Goal: Task Accomplishment & Management: Manage account settings

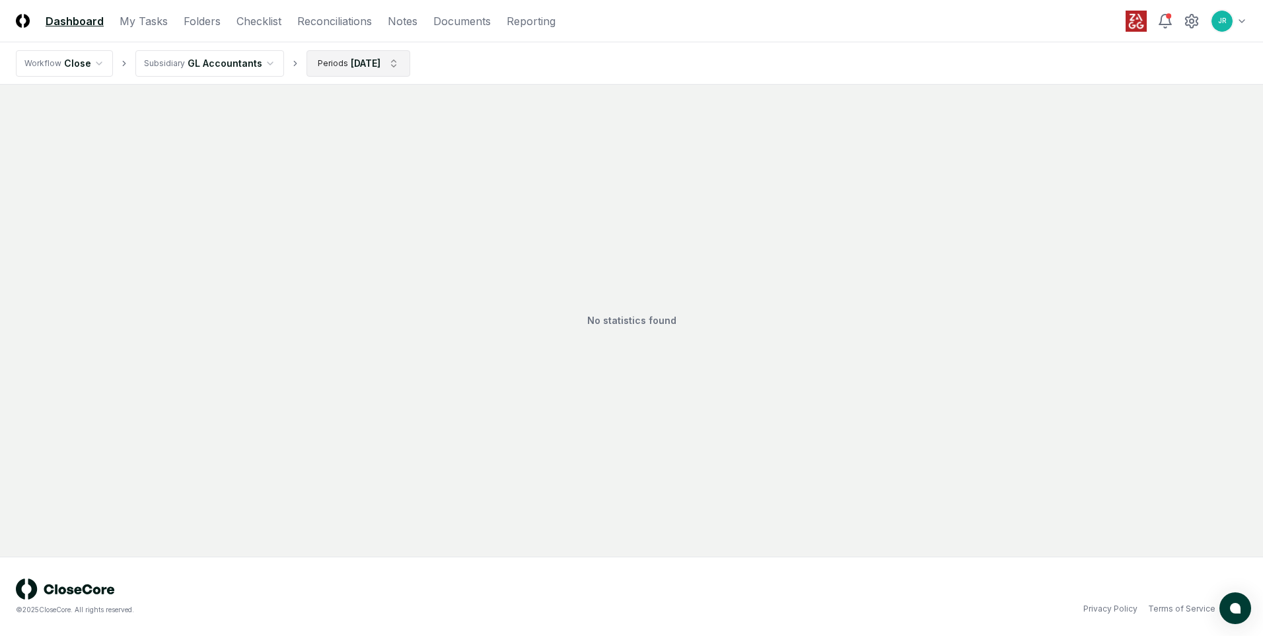
click at [398, 54] on html "CloseCore Dashboard My Tasks Folders Checklist Reconciliations Notes Documents …" at bounding box center [631, 318] width 1263 height 636
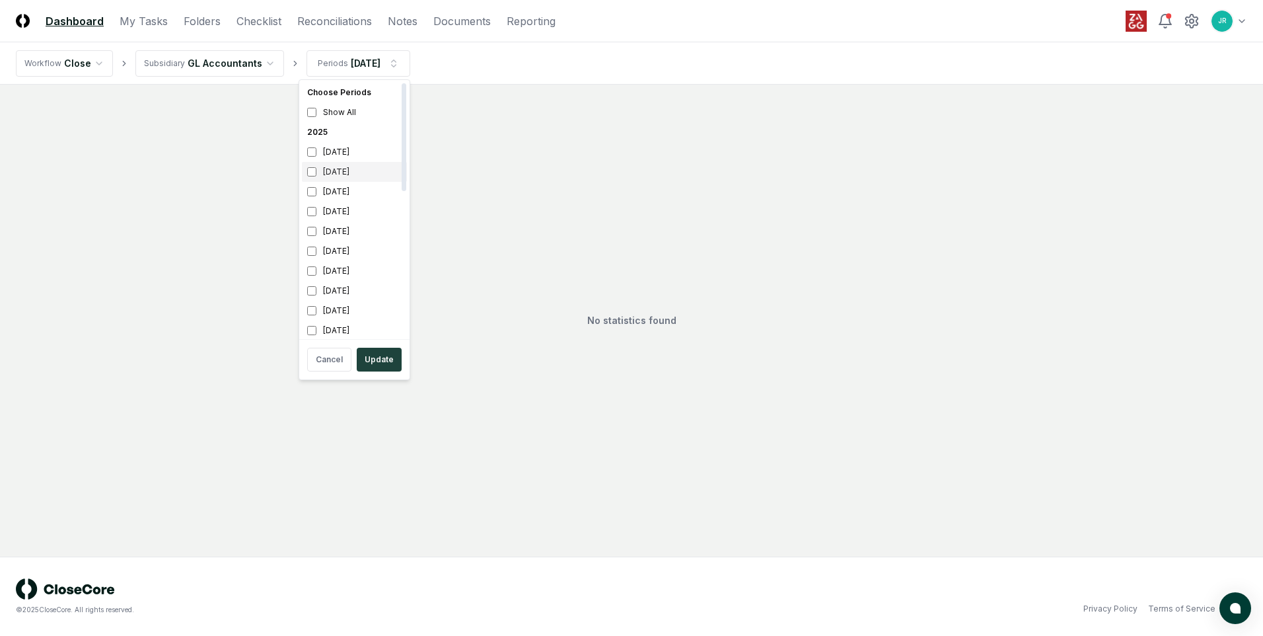
click at [358, 166] on div "[DATE]" at bounding box center [354, 172] width 105 height 20
click at [336, 190] on div "[DATE]" at bounding box center [354, 192] width 105 height 20
click at [386, 360] on button "Update" at bounding box center [379, 359] width 45 height 24
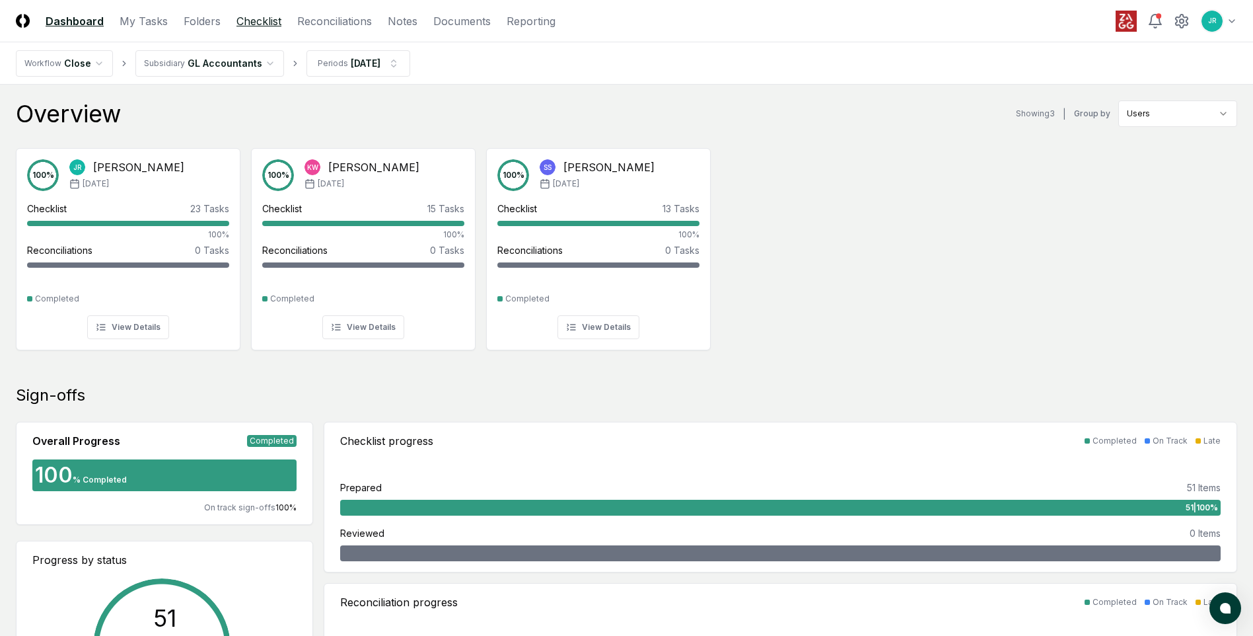
click at [256, 26] on link "Checklist" at bounding box center [258, 21] width 45 height 16
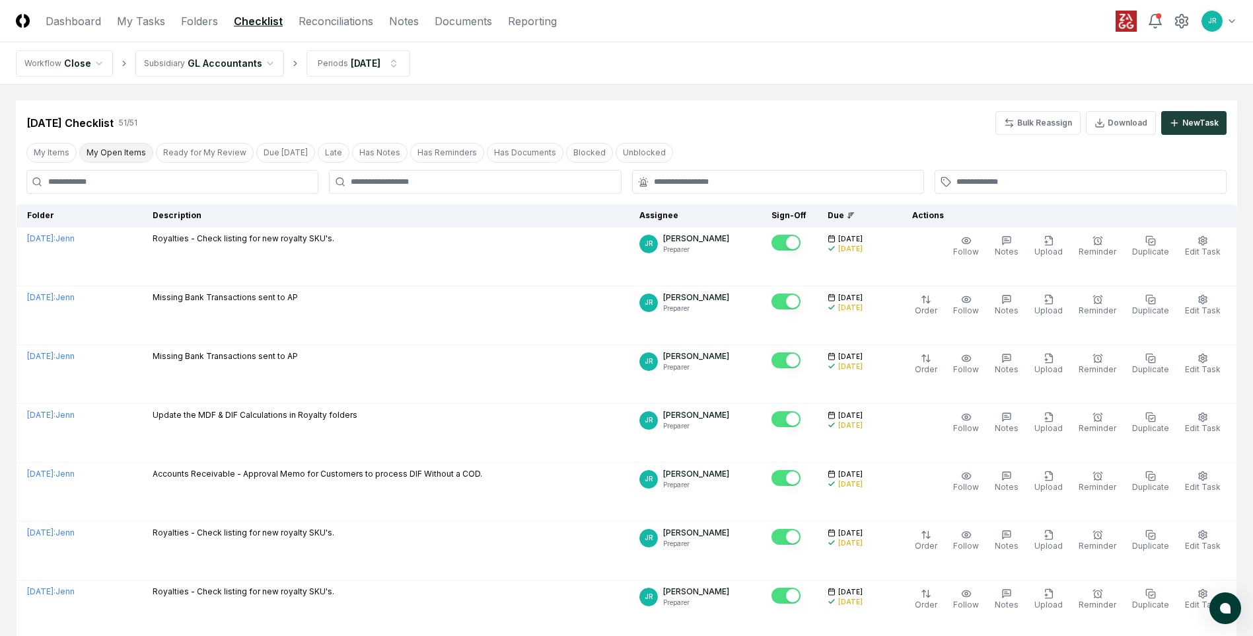
click at [111, 153] on button "My Open Items" at bounding box center [116, 153] width 74 height 20
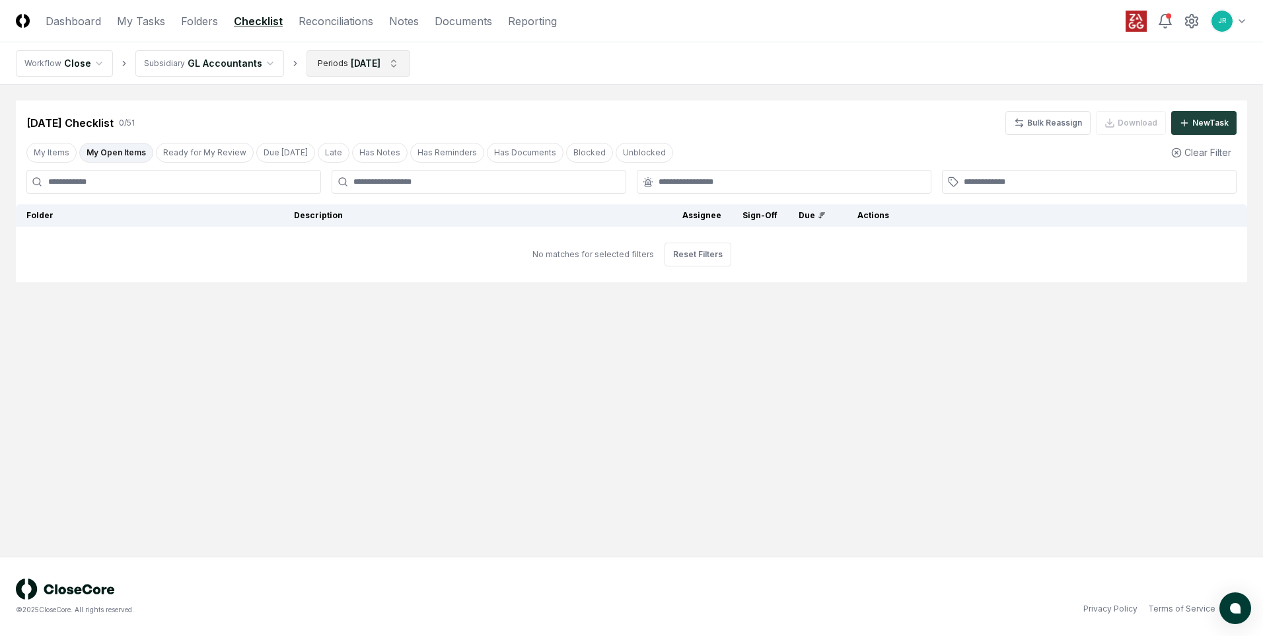
click at [394, 65] on html "CloseCore Dashboard My Tasks Folders Checklist Reconciliations Notes Documents …" at bounding box center [631, 318] width 1263 height 636
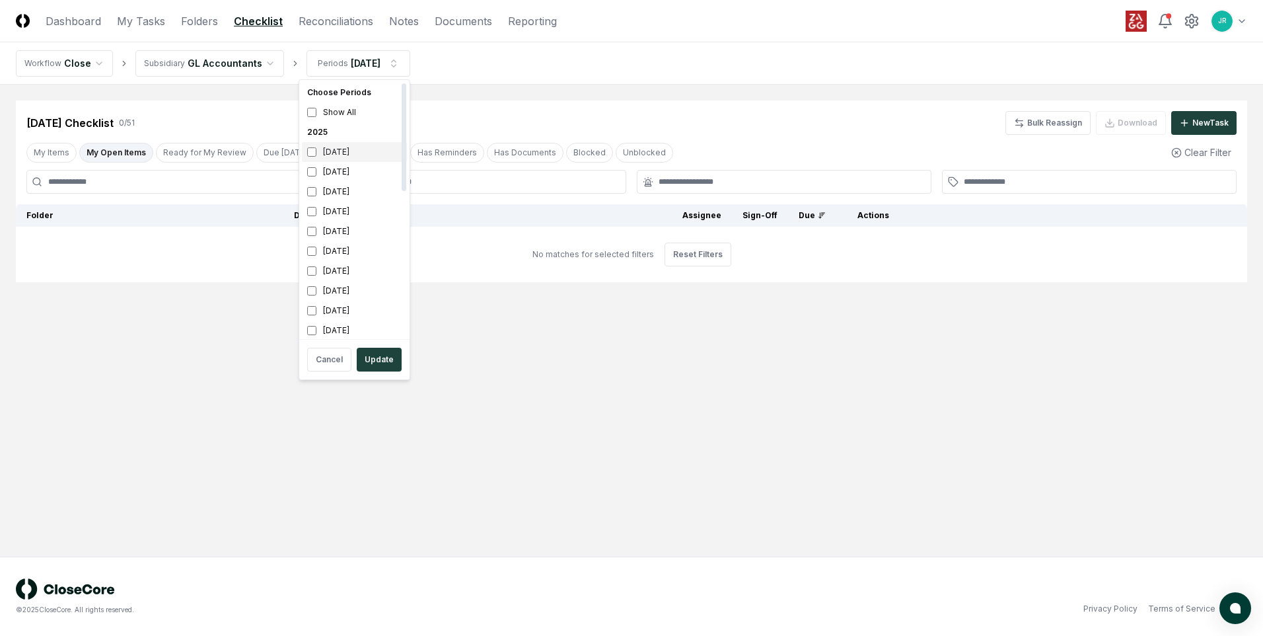
click at [349, 147] on div "[DATE]" at bounding box center [354, 152] width 105 height 20
click at [349, 172] on div "[DATE]" at bounding box center [354, 172] width 105 height 20
click at [364, 361] on button "Update" at bounding box center [379, 359] width 45 height 24
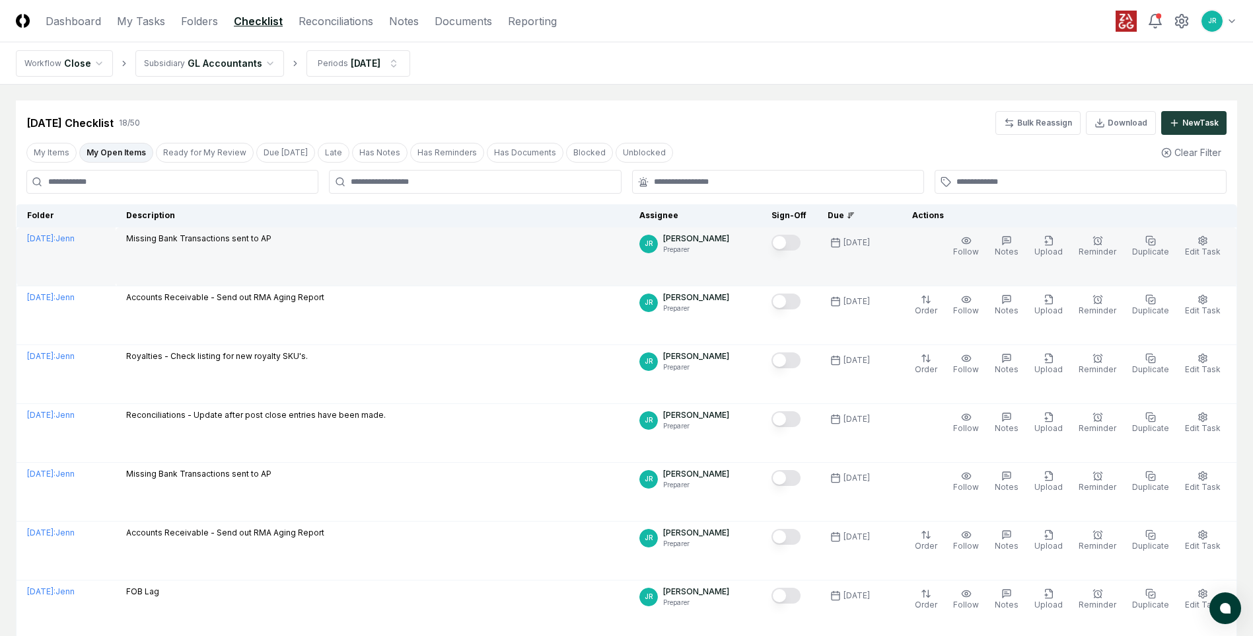
click at [794, 238] on button "Mark complete" at bounding box center [786, 243] width 29 height 16
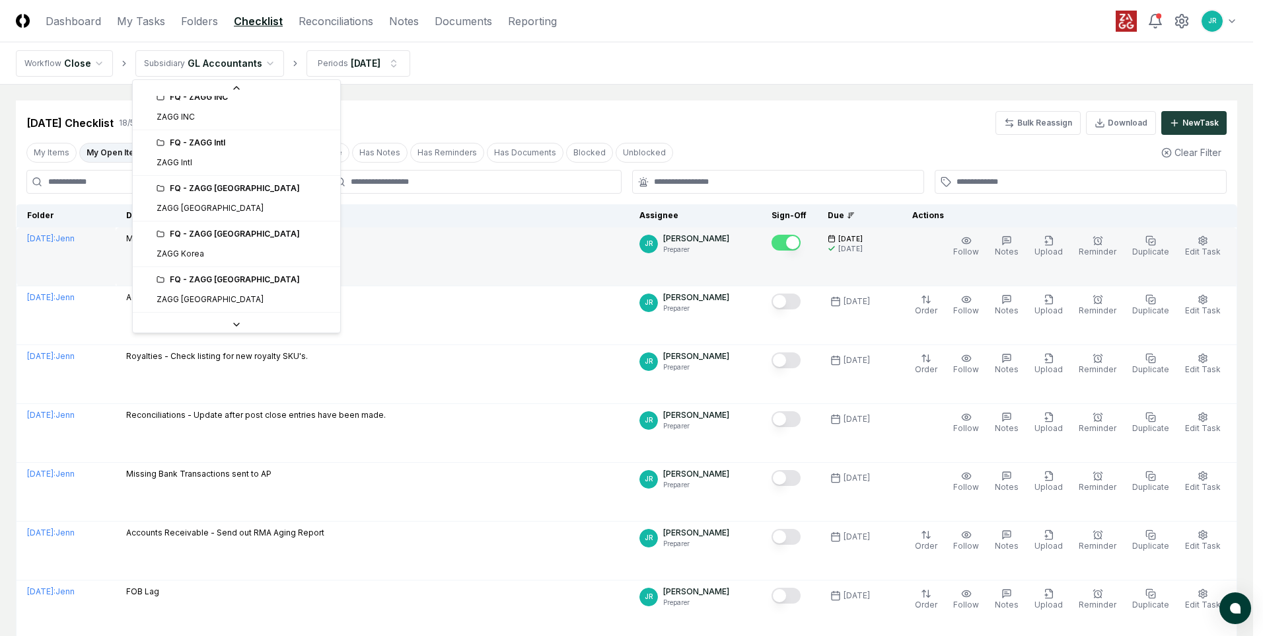
scroll to position [264, 0]
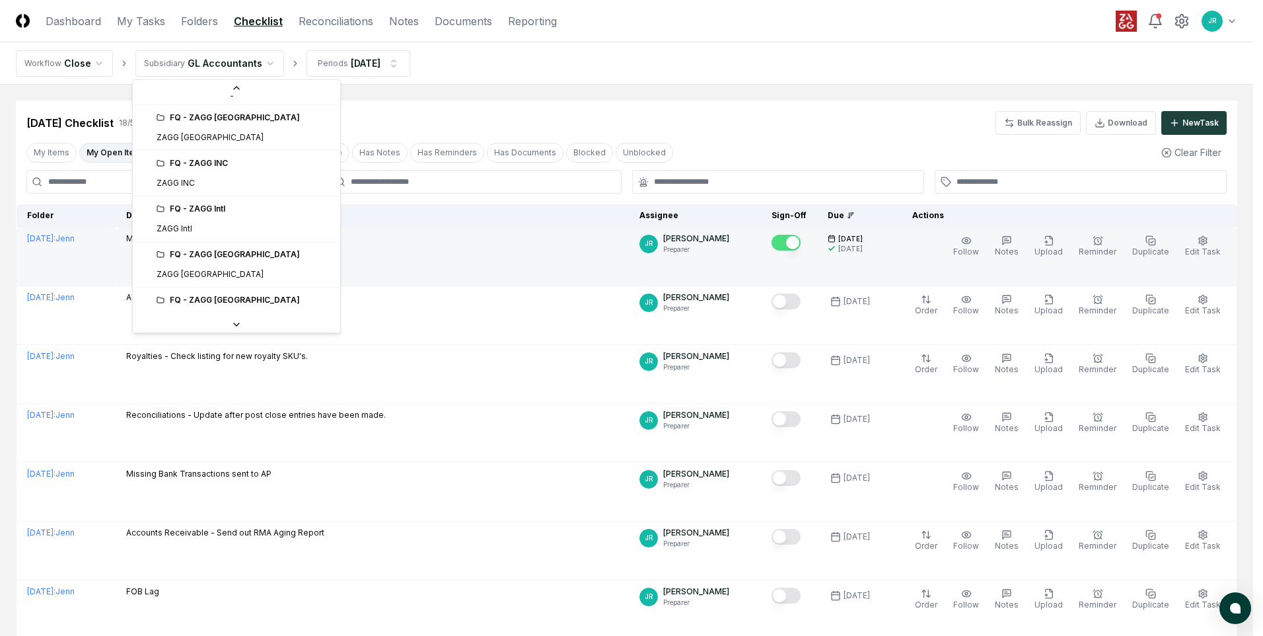
click at [181, 170] on div "FQ - ZAGG INC" at bounding box center [236, 163] width 202 height 20
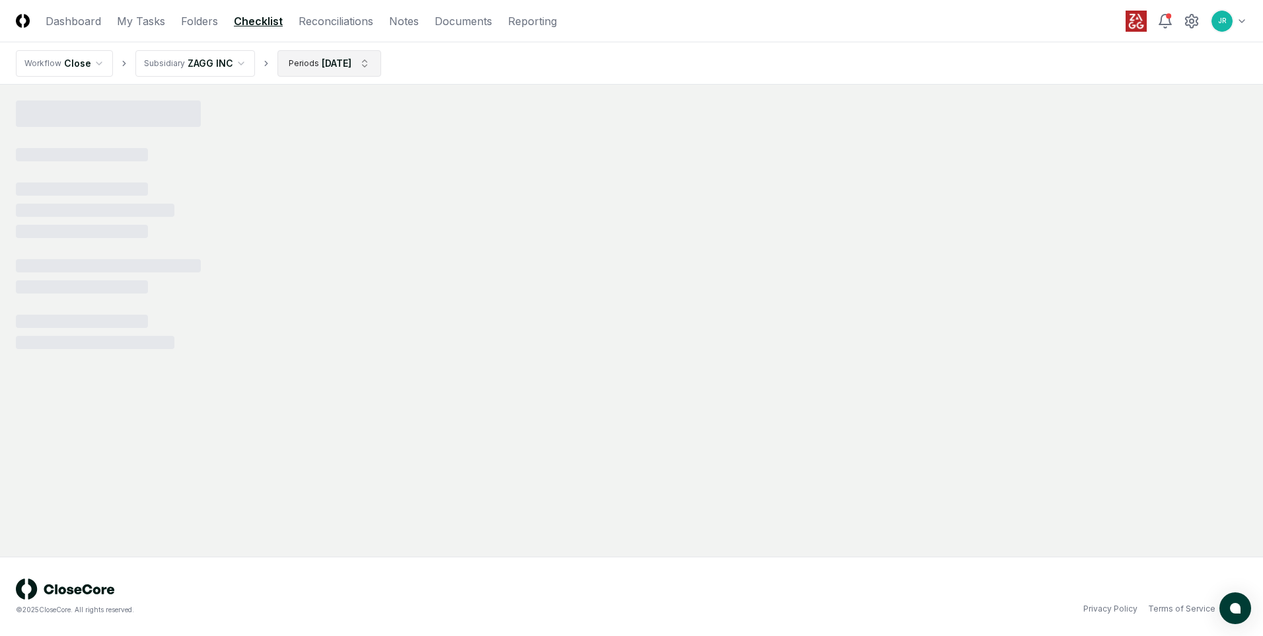
click at [375, 65] on html "CloseCore Dashboard My Tasks Folders Checklist Reconciliations Notes Documents …" at bounding box center [631, 318] width 1263 height 636
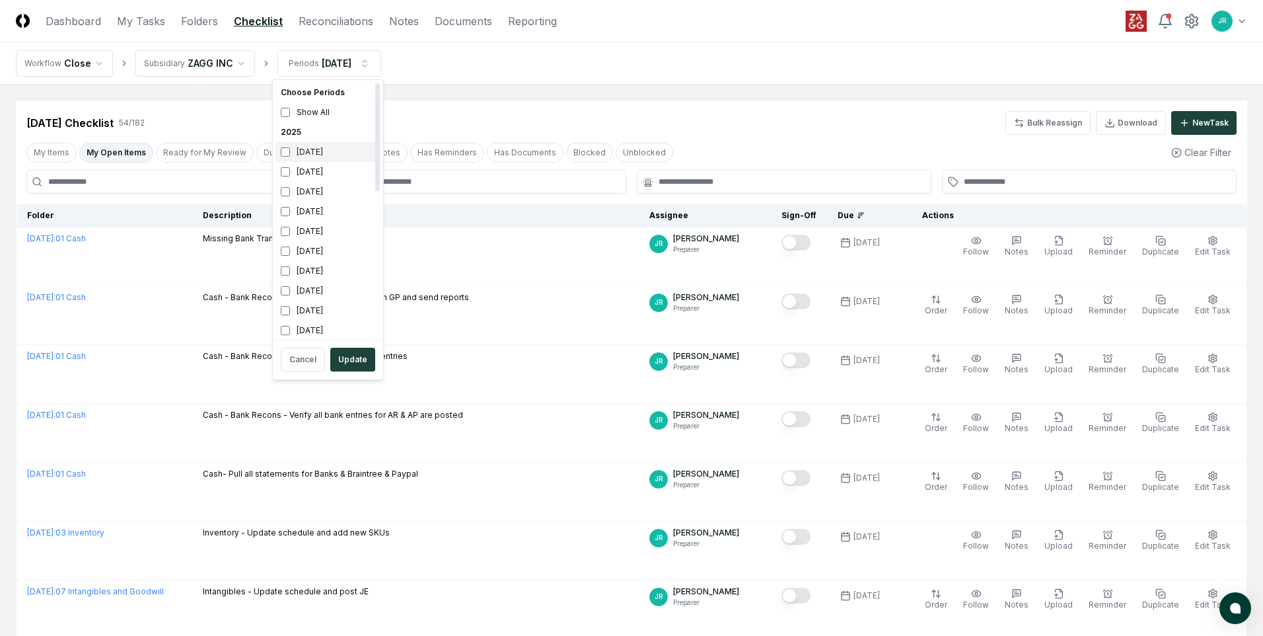
click at [312, 151] on div "[DATE]" at bounding box center [327, 152] width 105 height 20
click at [308, 171] on div "[DATE]" at bounding box center [327, 172] width 105 height 20
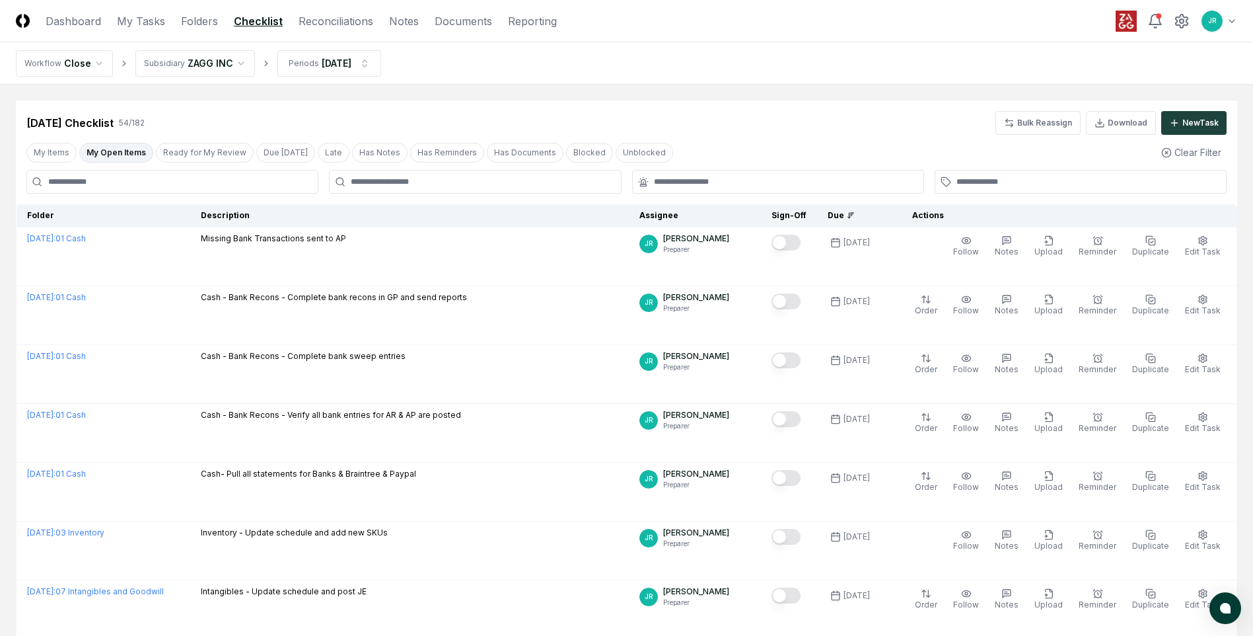
click at [126, 156] on button "My Open Items" at bounding box center [116, 153] width 74 height 20
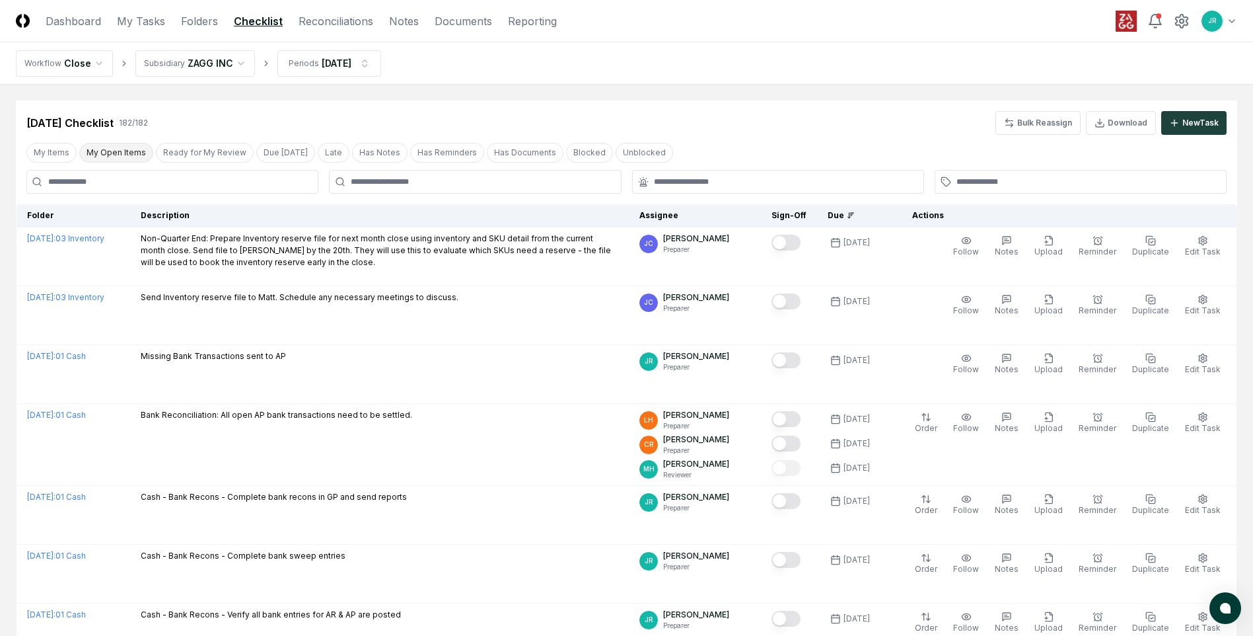
click at [126, 156] on button "My Open Items" at bounding box center [116, 153] width 74 height 20
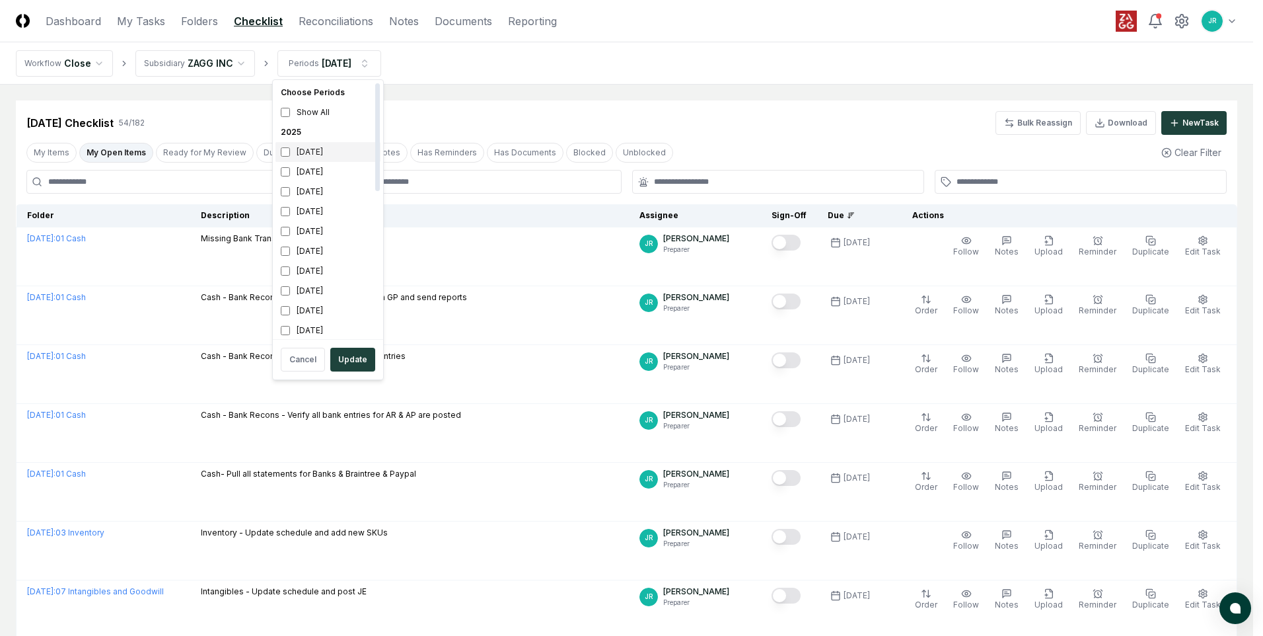
click at [312, 154] on div "[DATE]" at bounding box center [327, 152] width 105 height 20
click at [308, 171] on div "[DATE]" at bounding box center [327, 172] width 105 height 20
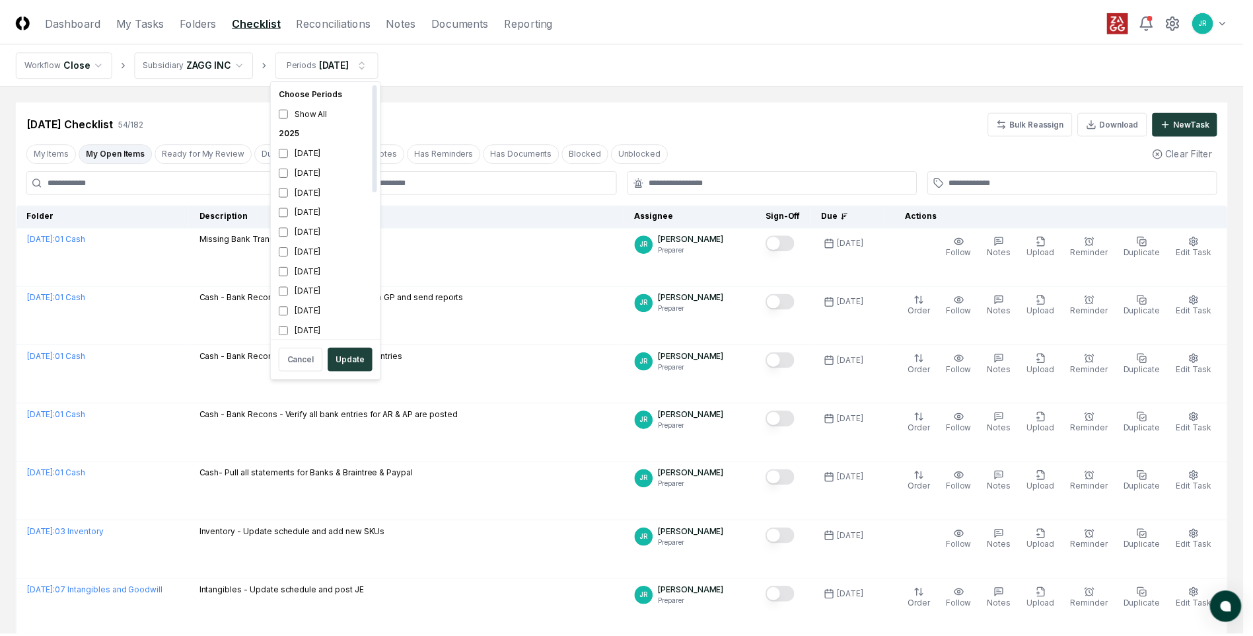
scroll to position [4, 0]
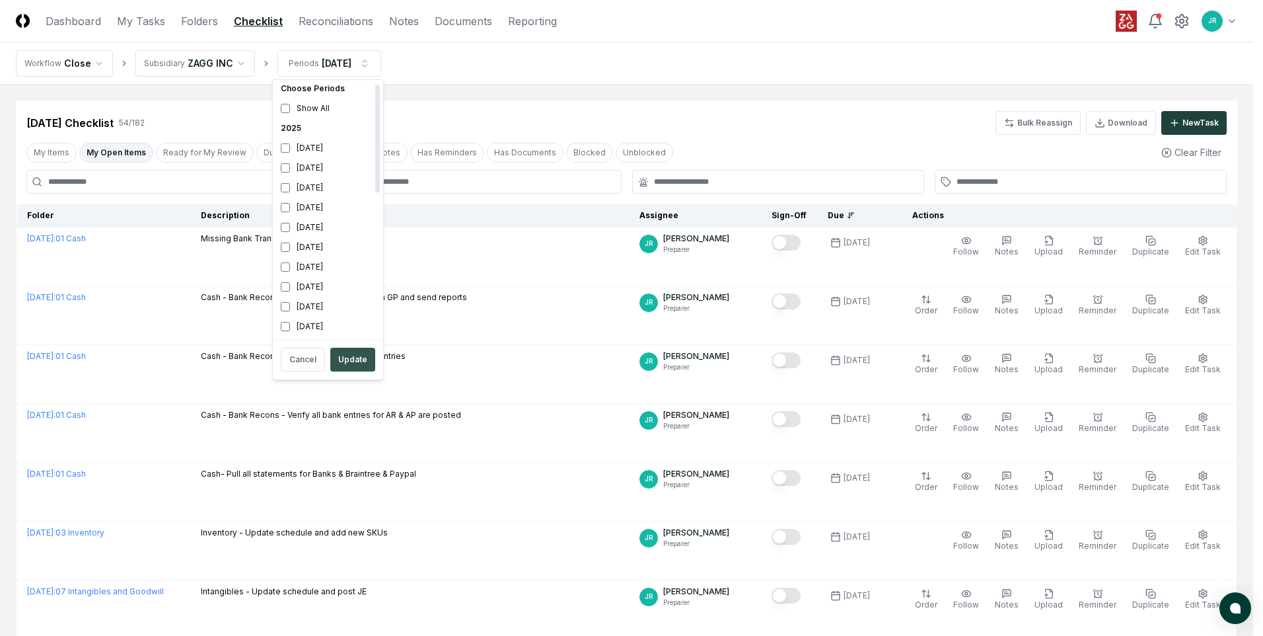
click at [346, 357] on button "Update" at bounding box center [352, 359] width 45 height 24
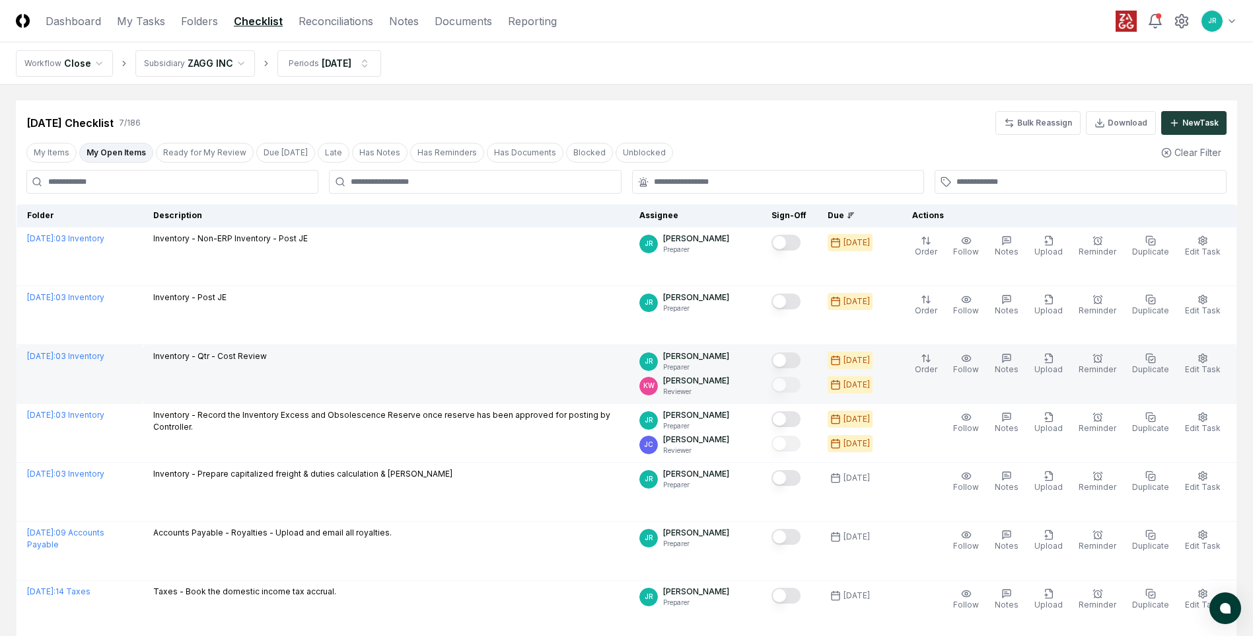
click at [790, 361] on button "Mark complete" at bounding box center [786, 360] width 29 height 16
click at [342, 24] on link "Reconciliations" at bounding box center [336, 21] width 75 height 16
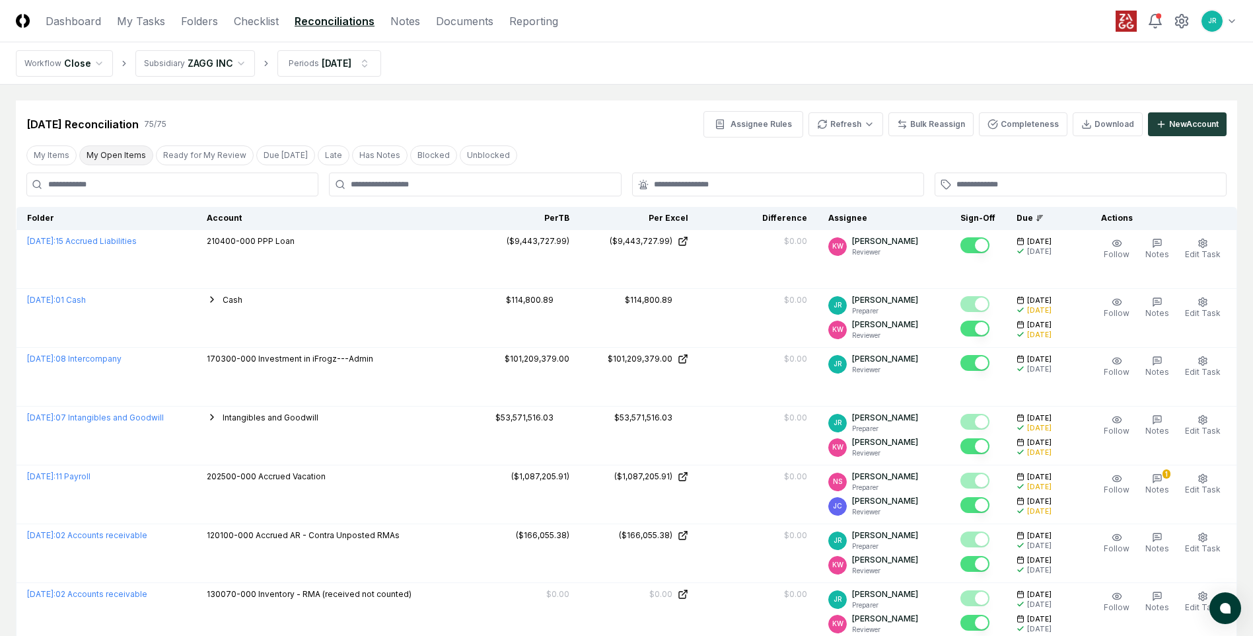
click at [131, 156] on button "My Open Items" at bounding box center [116, 155] width 74 height 20
